Goal: Communication & Community: Ask a question

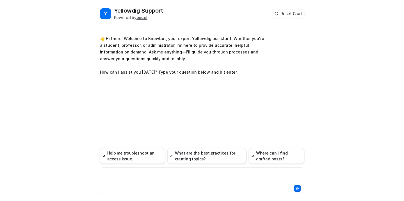
click at [131, 178] on div at bounding box center [201, 177] width 201 height 13
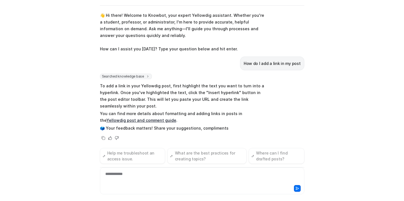
scroll to position [9, 0]
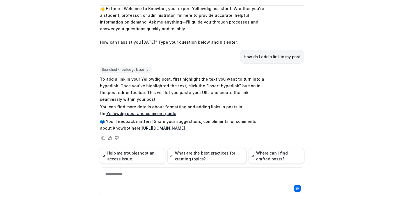
click at [347, 69] on div "Y Yellowdig Support Powered by eesel Reset Chat 👋 Hi there! Welcome to Knowbot,…" at bounding box center [202, 100] width 404 height 201
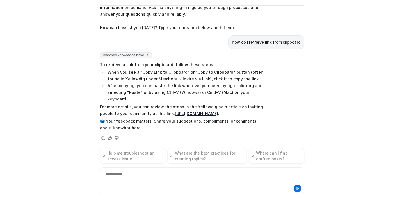
scroll to position [31, 0]
